Goal: Task Accomplishment & Management: Complete application form

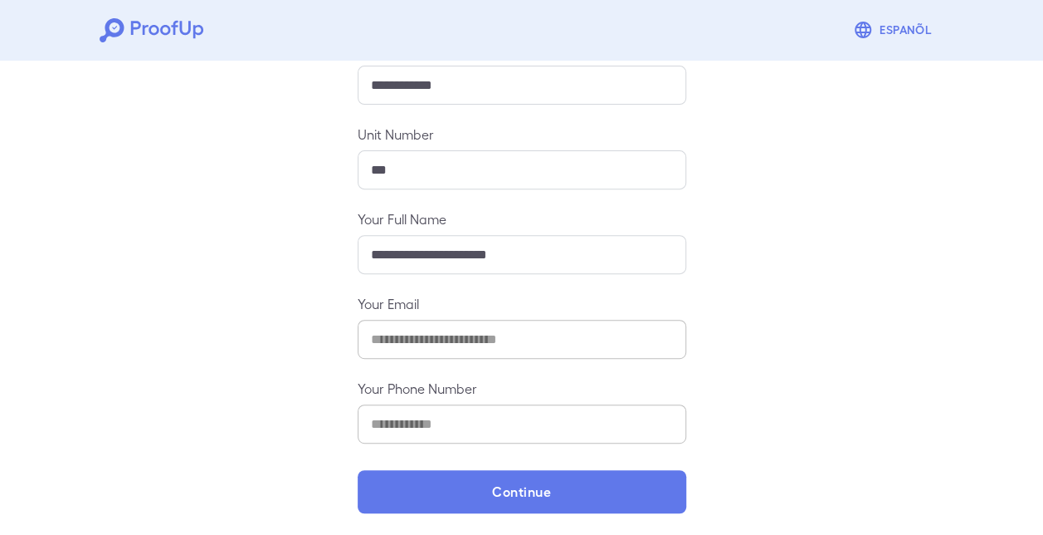
scroll to position [217, 0]
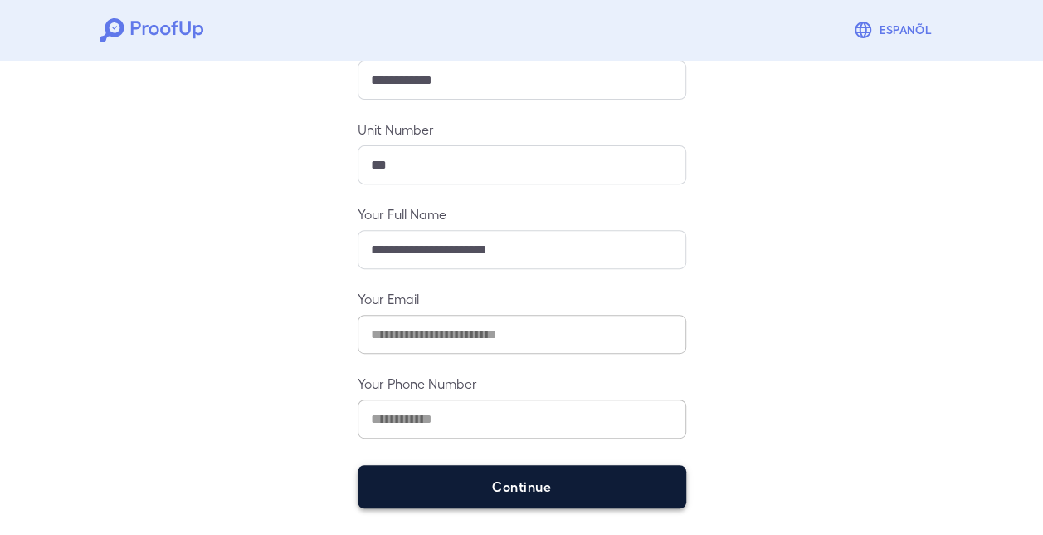
click at [505, 485] on button "Continue" at bounding box center [522, 486] width 329 height 43
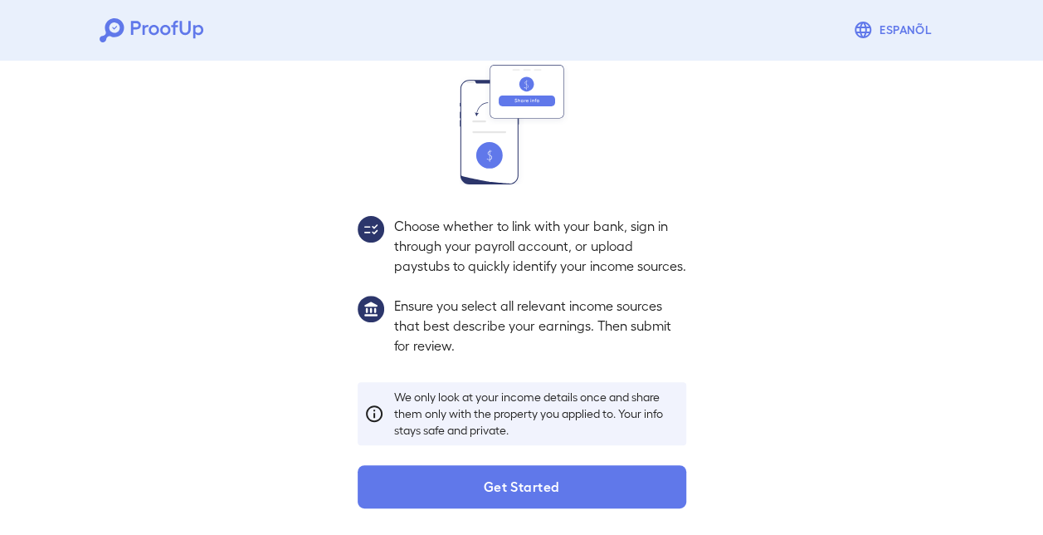
scroll to position [193, 0]
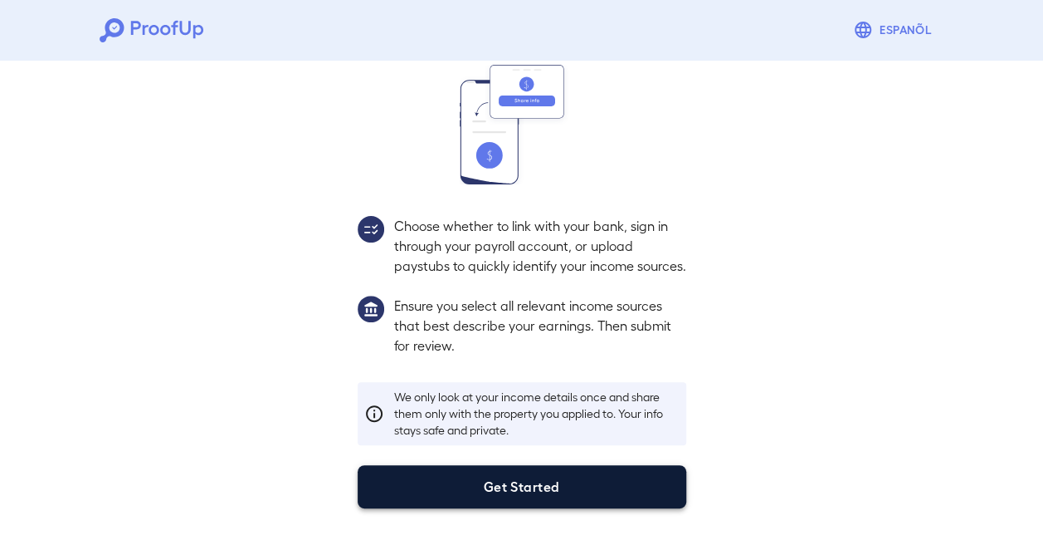
click at [551, 491] on button "Get Started" at bounding box center [522, 486] width 329 height 43
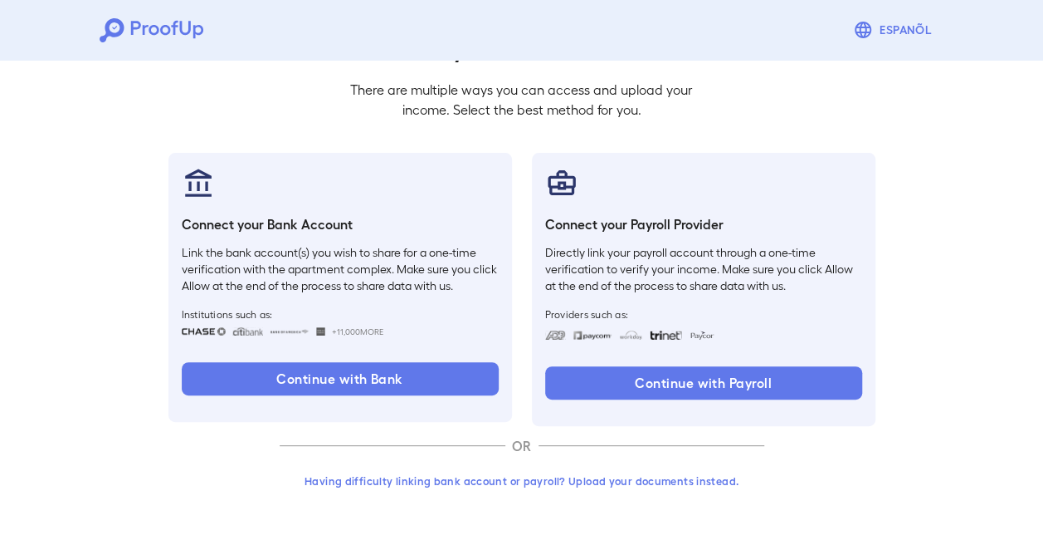
scroll to position [100, 0]
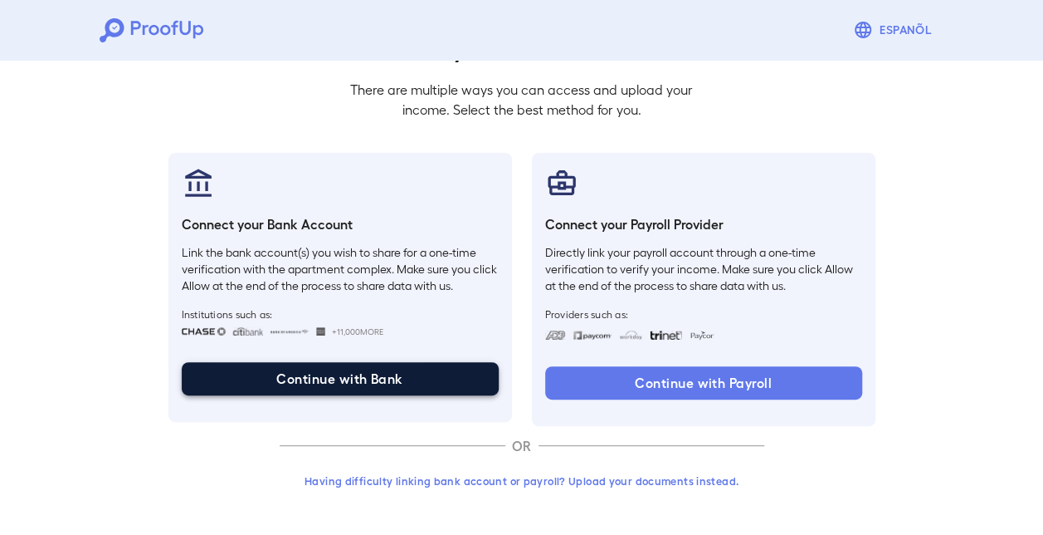
click at [390, 382] on button "Continue with Bank" at bounding box center [340, 378] width 317 height 33
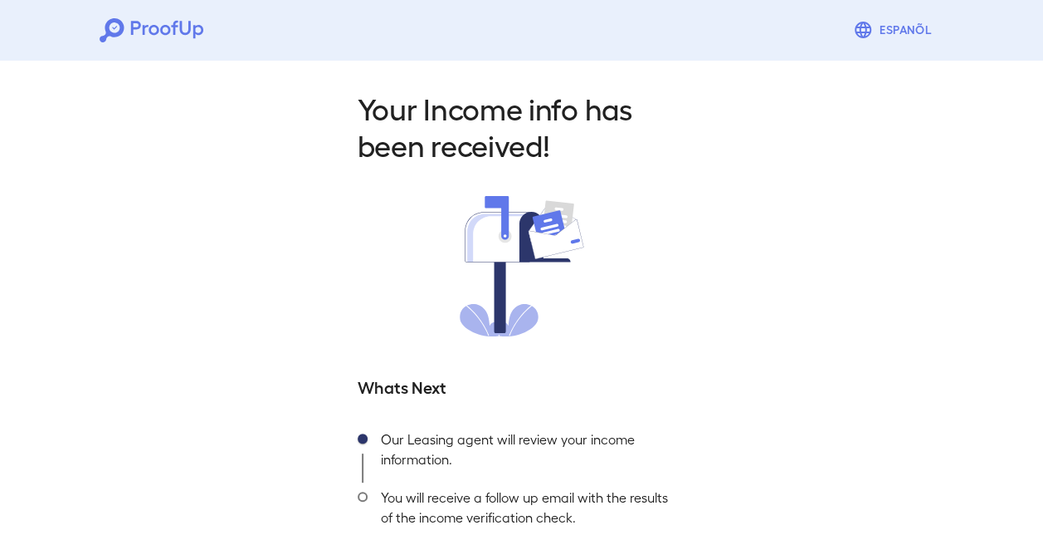
scroll to position [101, 0]
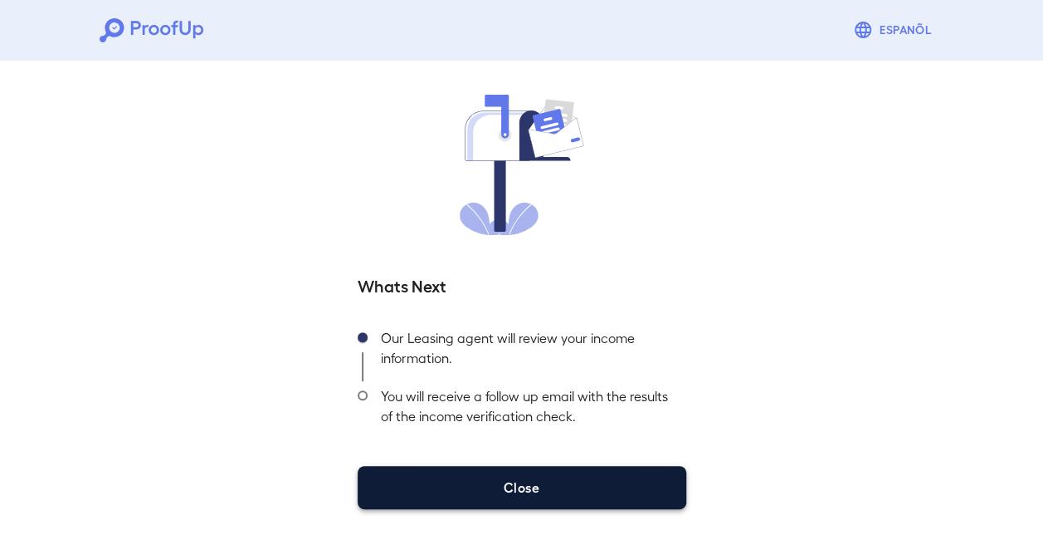
click at [521, 490] on button "Close" at bounding box center [522, 487] width 329 height 43
click at [503, 483] on button "Close" at bounding box center [522, 487] width 329 height 43
click at [491, 483] on button "Close" at bounding box center [522, 487] width 329 height 43
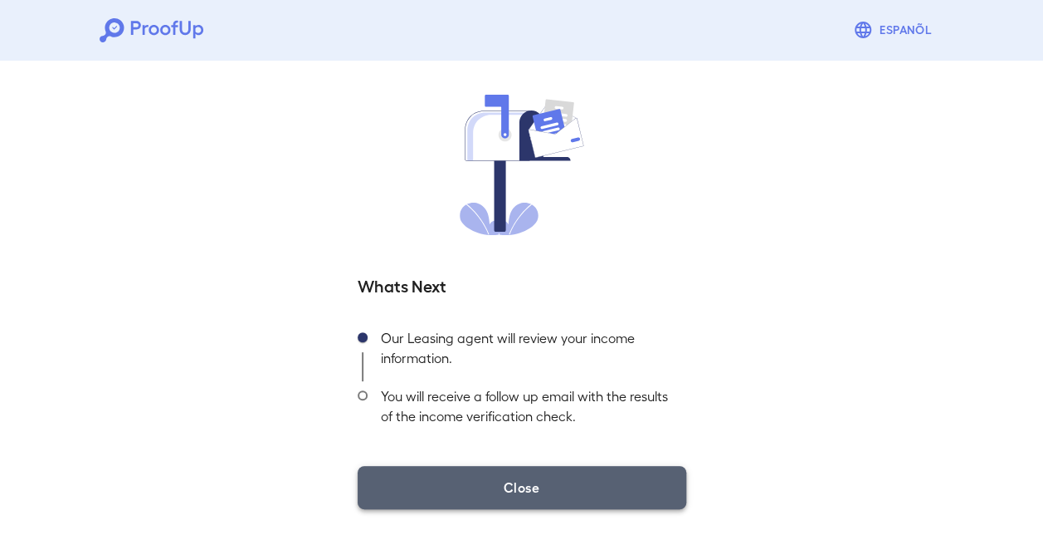
click at [533, 487] on button "Close" at bounding box center [522, 487] width 329 height 43
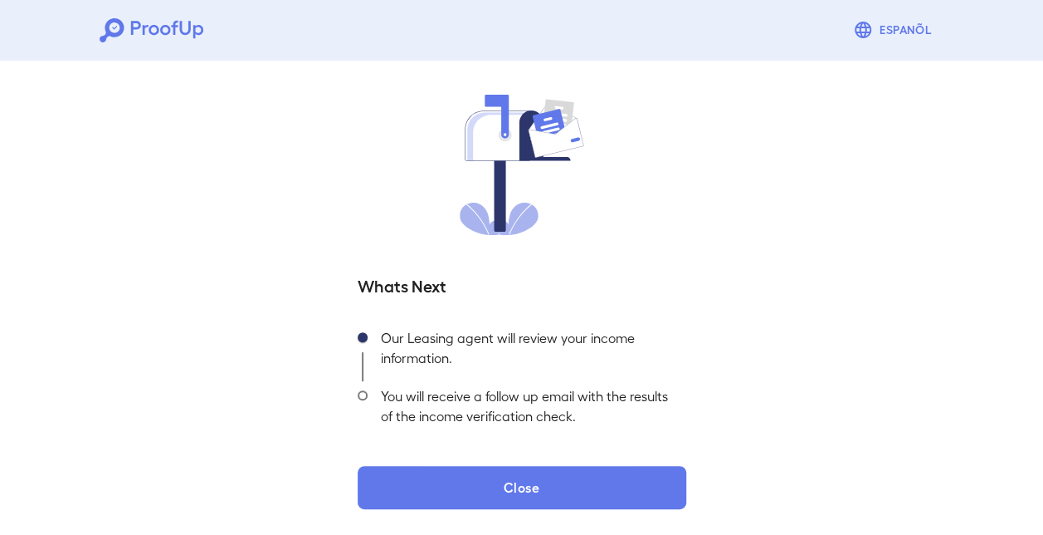
scroll to position [0, 0]
